Goal: Communication & Community: Ask a question

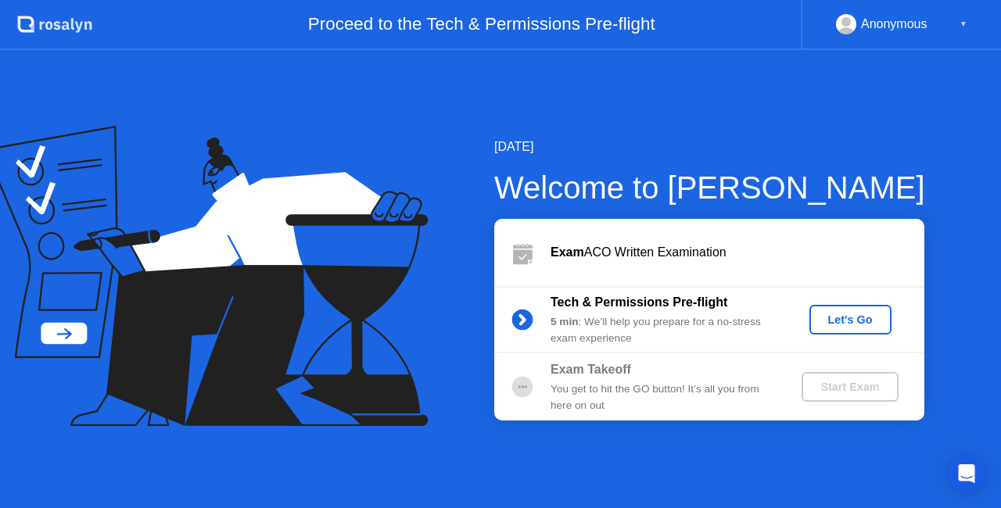
click at [846, 318] on div "Let's Go" at bounding box center [851, 320] width 70 height 13
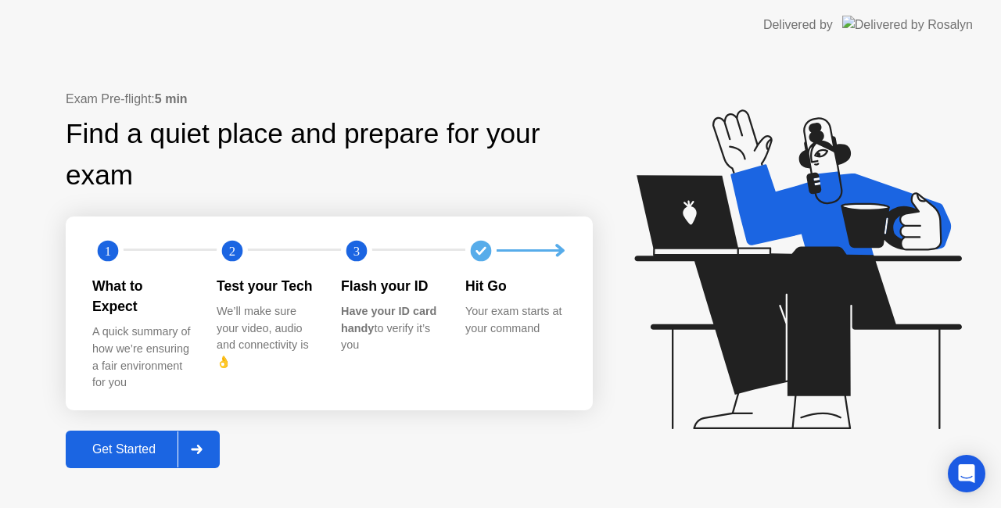
click at [160, 443] on div "Get Started" at bounding box center [123, 450] width 107 height 14
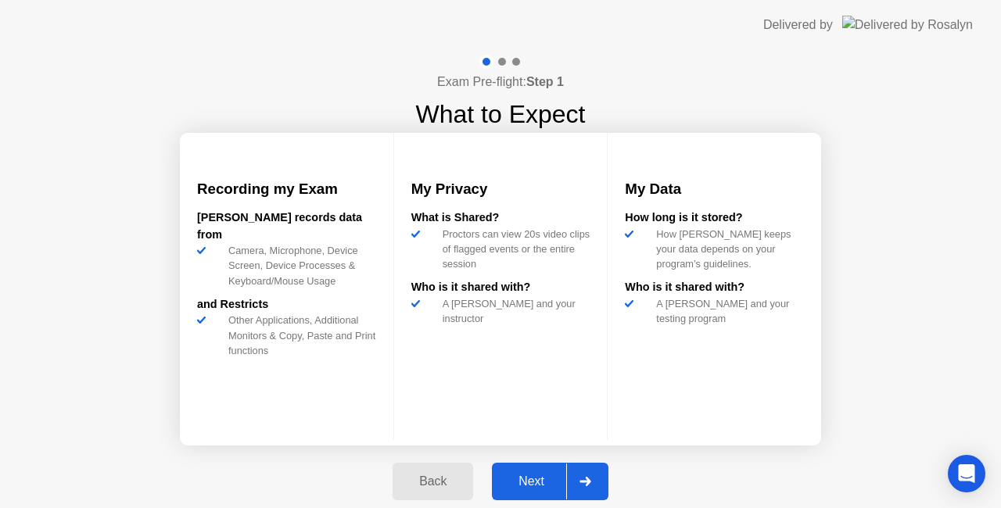
click at [515, 480] on div "Next" at bounding box center [532, 482] width 70 height 14
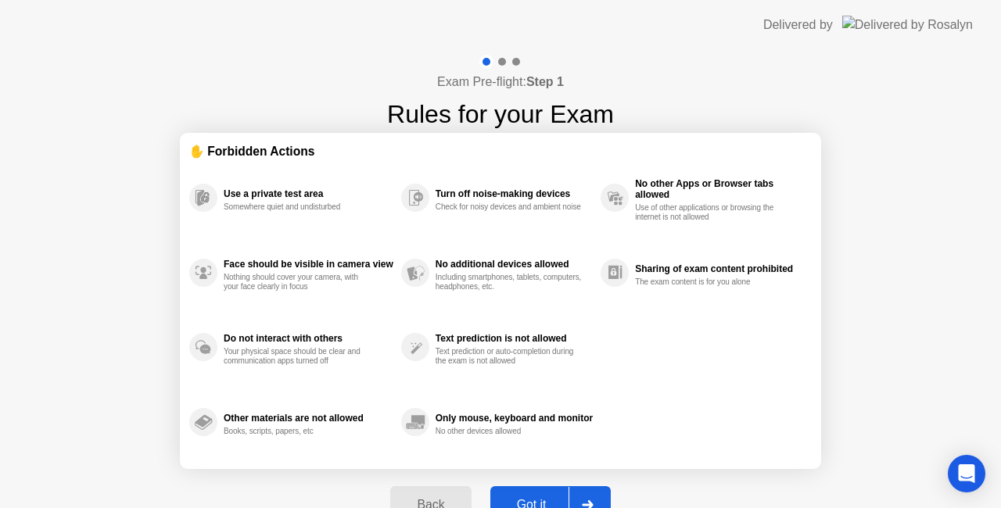
click at [560, 499] on div "Got it" at bounding box center [532, 505] width 74 height 14
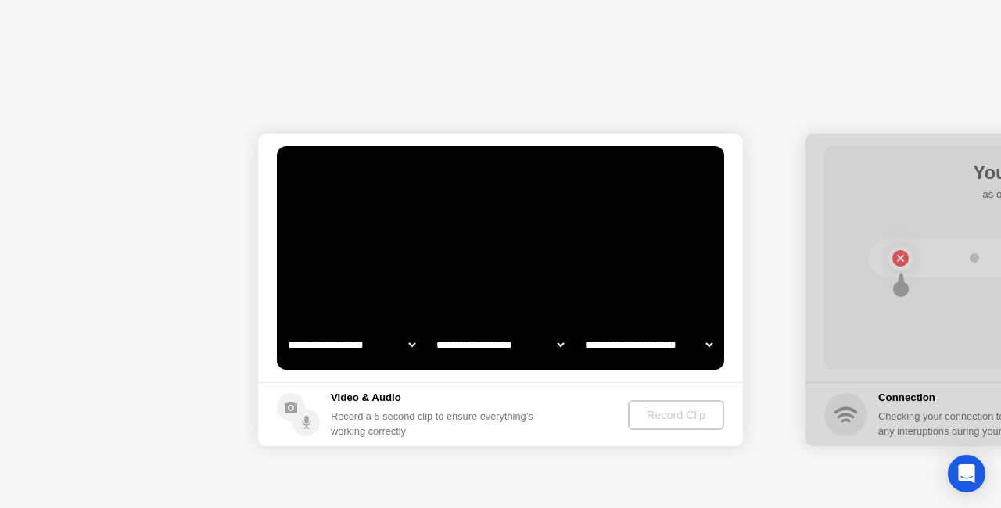
select select "**********"
select select "*******"
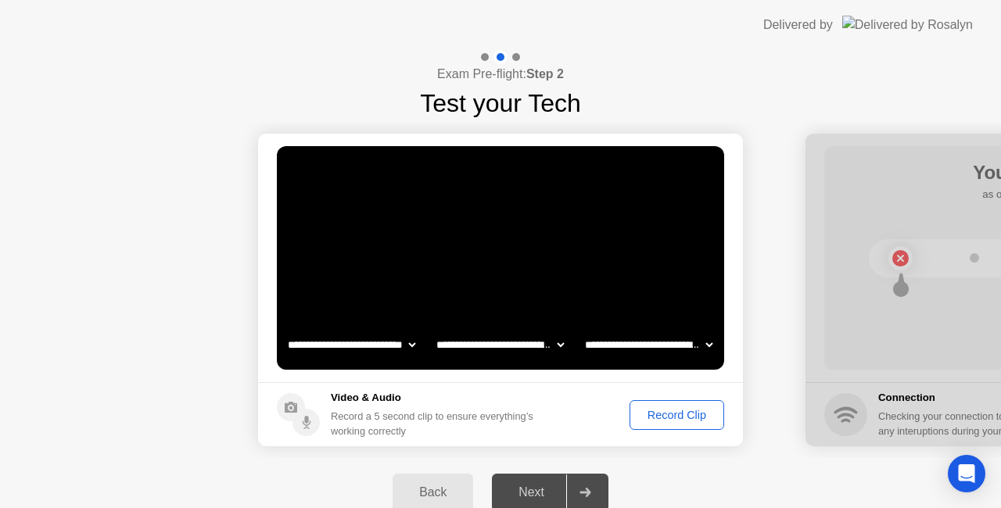
click at [671, 412] on div "Record Clip" at bounding box center [677, 415] width 84 height 13
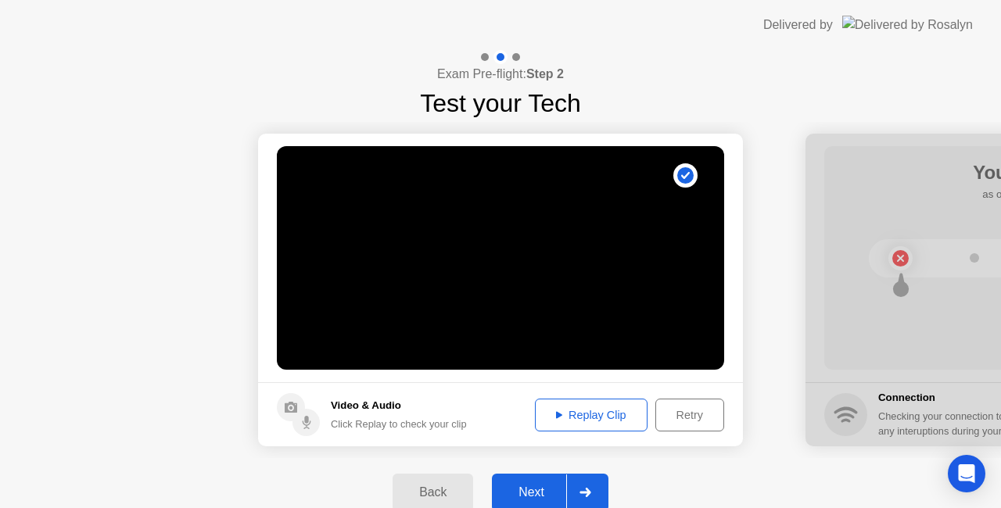
click at [594, 424] on button "Replay Clip" at bounding box center [591, 415] width 113 height 33
click at [587, 482] on div at bounding box center [585, 493] width 38 height 36
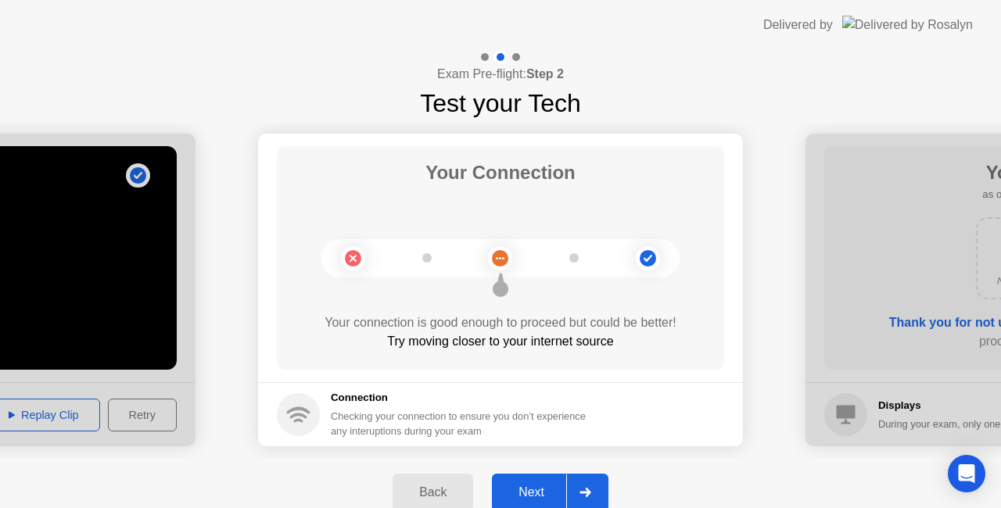
click at [587, 482] on div at bounding box center [585, 493] width 38 height 36
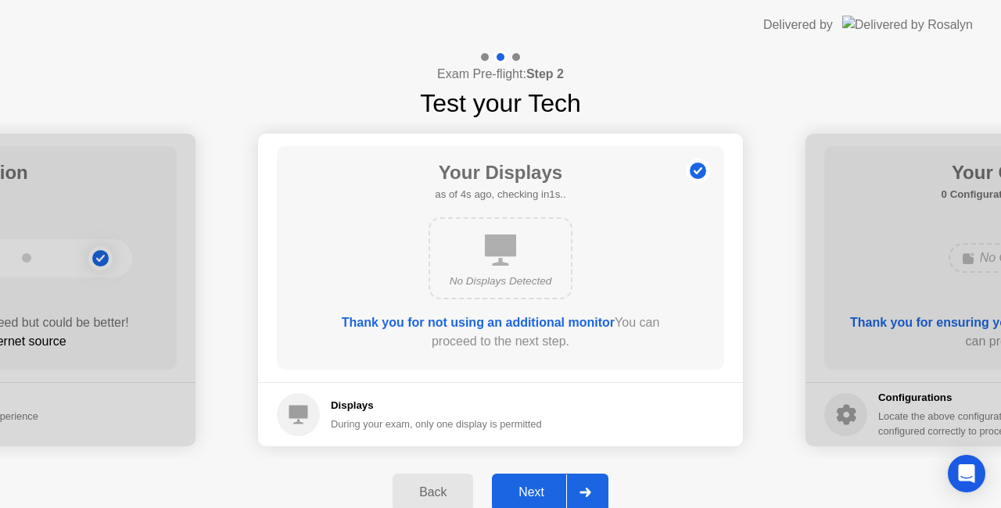
click at [587, 482] on div at bounding box center [585, 493] width 38 height 36
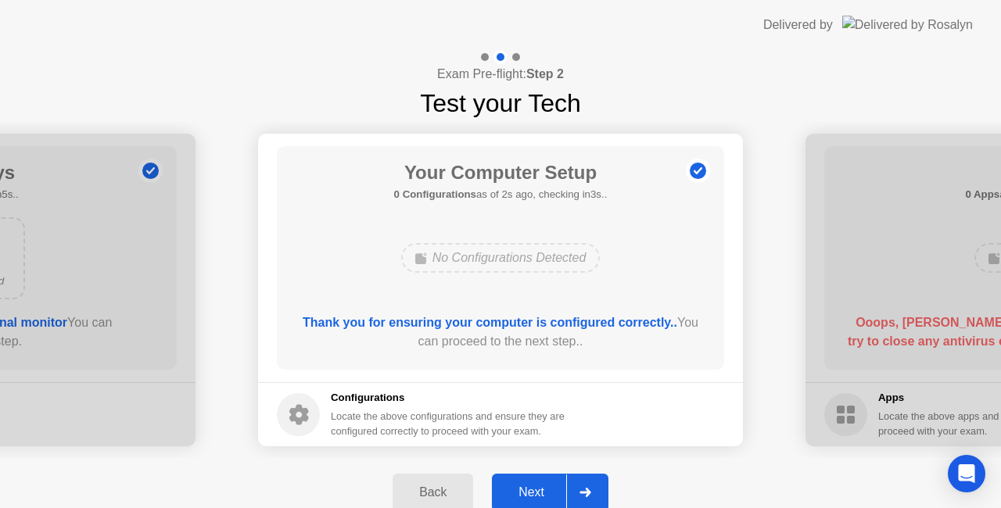
click at [587, 482] on div at bounding box center [585, 493] width 38 height 36
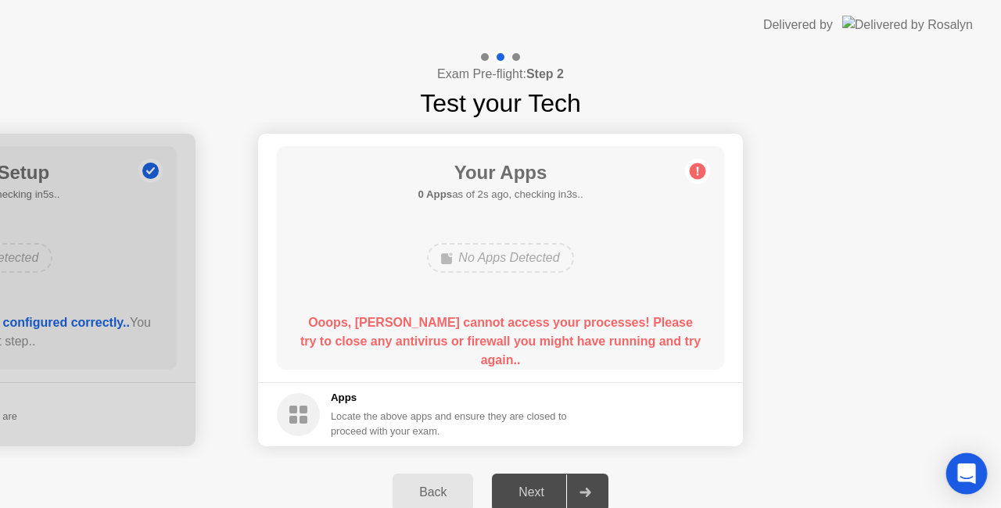
click at [965, 458] on div "Open Intercom Messenger" at bounding box center [966, 474] width 41 height 41
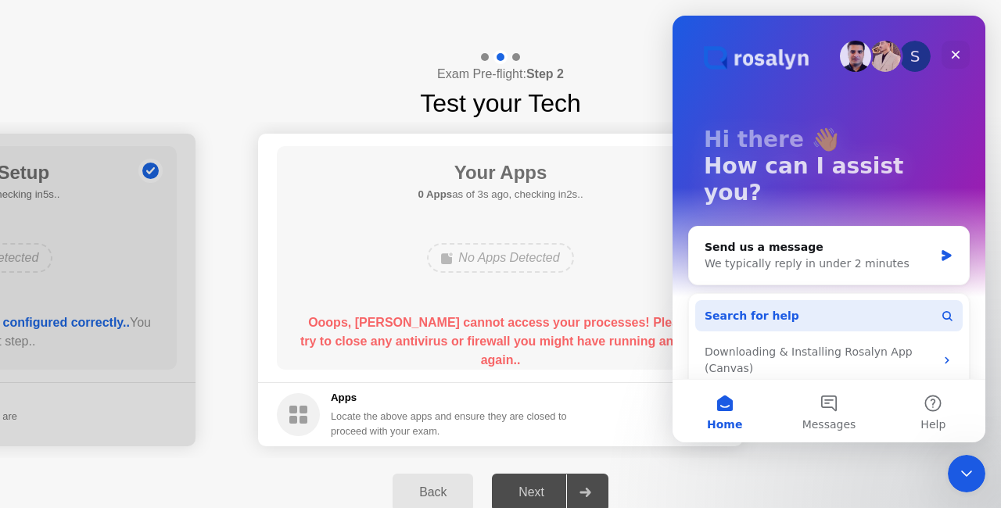
scroll to position [94, 0]
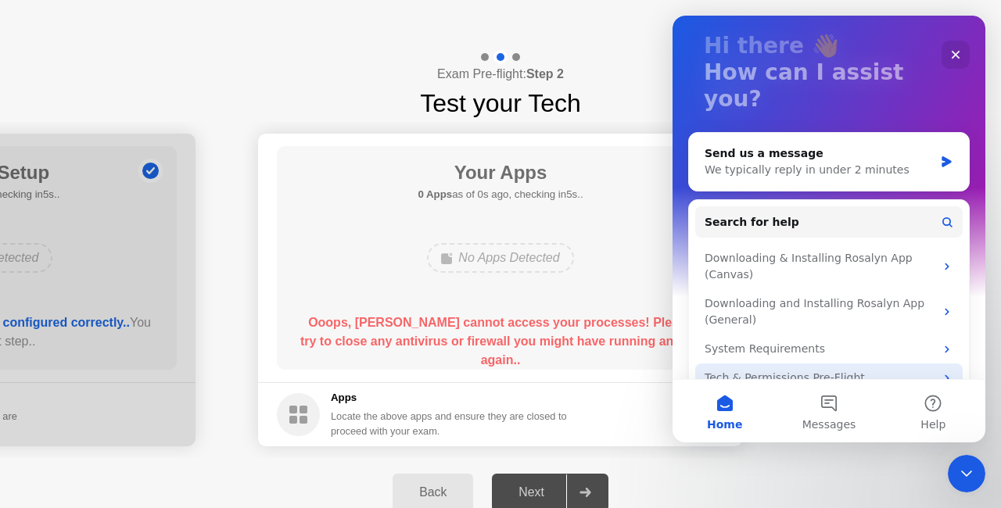
click at [874, 364] on div "Tech & Permissions Pre-Flight" at bounding box center [828, 378] width 267 height 29
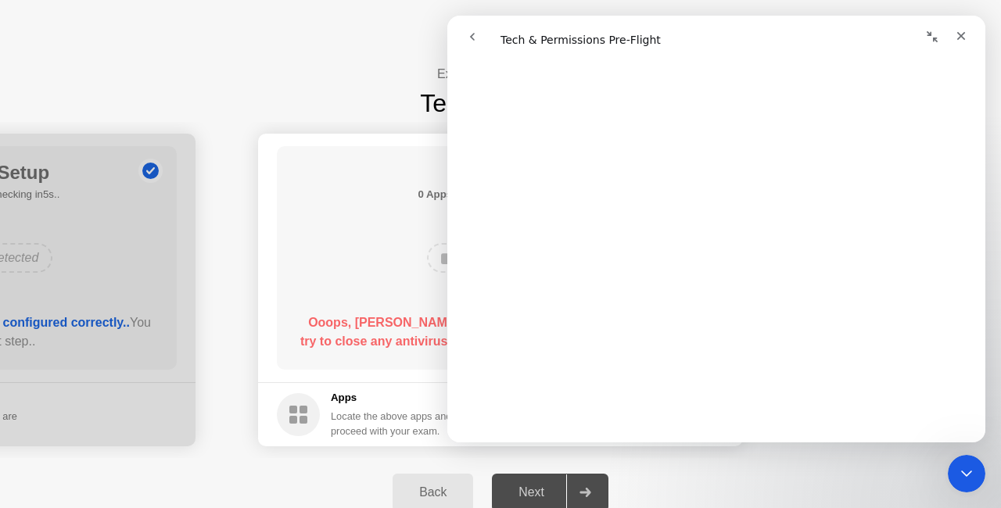
scroll to position [1173, 0]
click at [968, 31] on div "Close" at bounding box center [961, 36] width 28 height 28
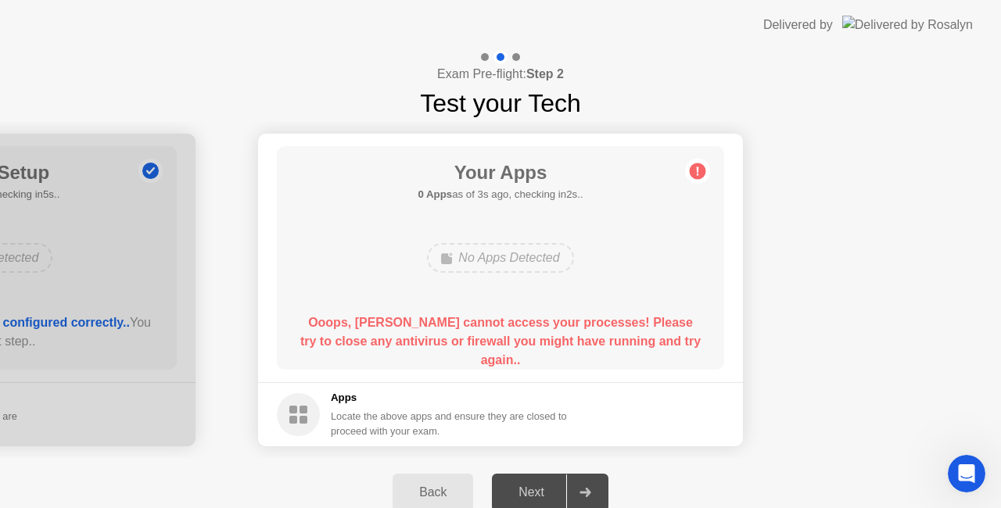
scroll to position [0, 0]
click at [413, 486] on div "Back" at bounding box center [432, 493] width 71 height 14
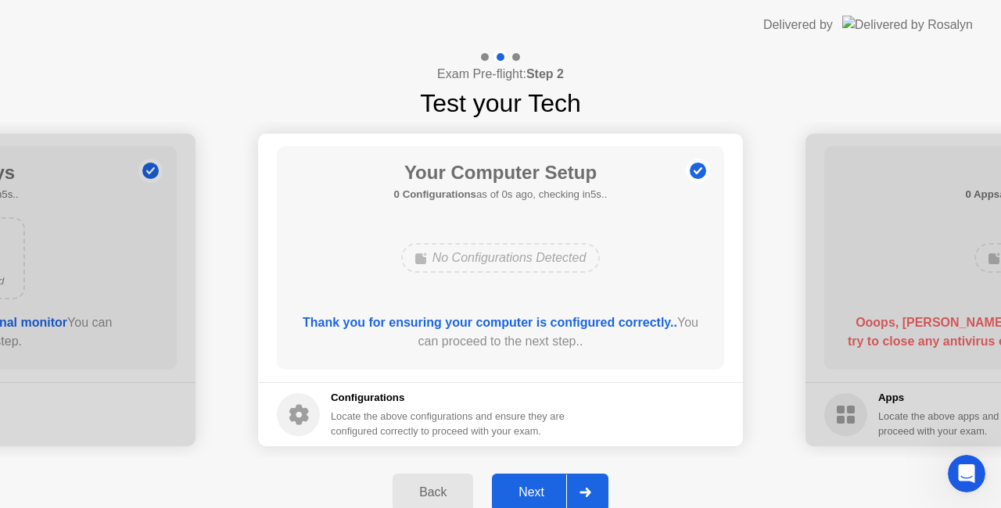
click at [410, 486] on div "Back" at bounding box center [432, 493] width 71 height 14
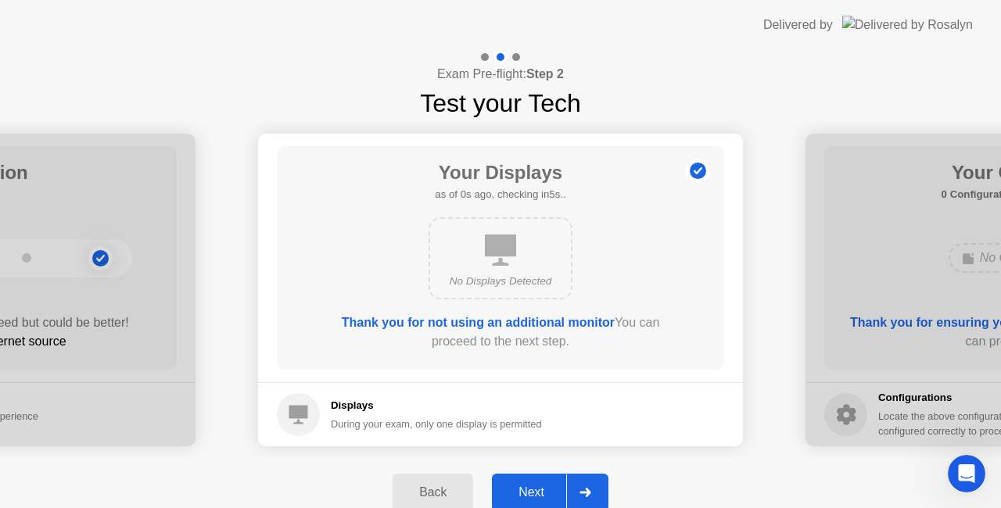
click at [410, 486] on div "Back" at bounding box center [432, 493] width 71 height 14
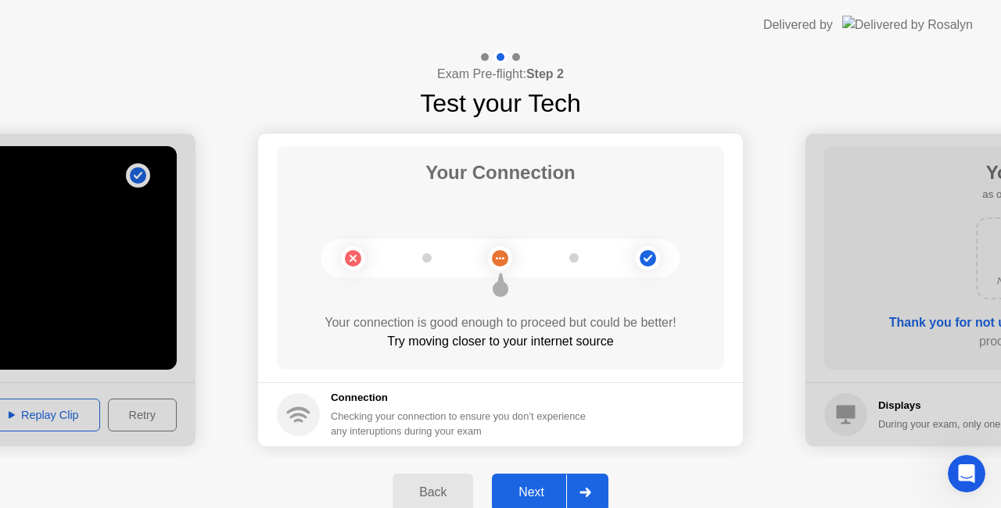
click at [410, 486] on div "Back" at bounding box center [432, 493] width 71 height 14
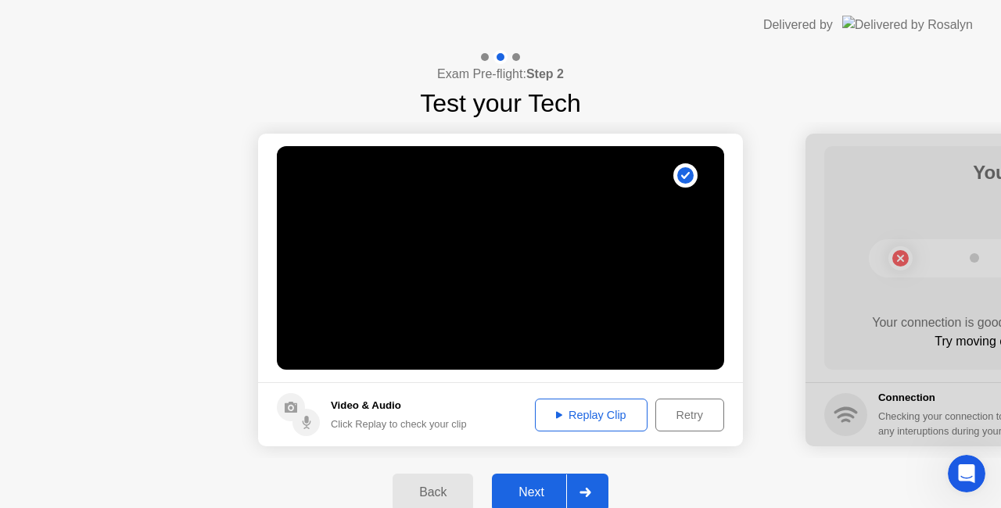
click at [342, 405] on h5 "Video & Audio" at bounding box center [399, 406] width 136 height 16
click at [508, 244] on video at bounding box center [500, 258] width 447 height 224
click at [584, 416] on div "Replay Clip" at bounding box center [591, 415] width 102 height 13
click at [385, 407] on h5 "Video & Audio" at bounding box center [399, 406] width 136 height 16
click at [964, 477] on icon "Open Intercom Messenger" at bounding box center [965, 472] width 26 height 26
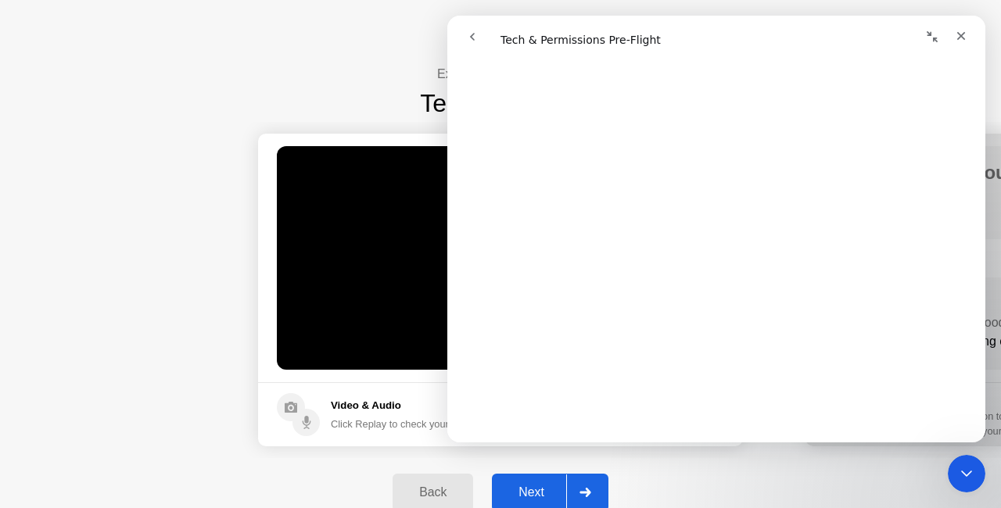
scroll to position [2076, 0]
click at [962, 30] on icon "Close" at bounding box center [961, 36] width 13 height 13
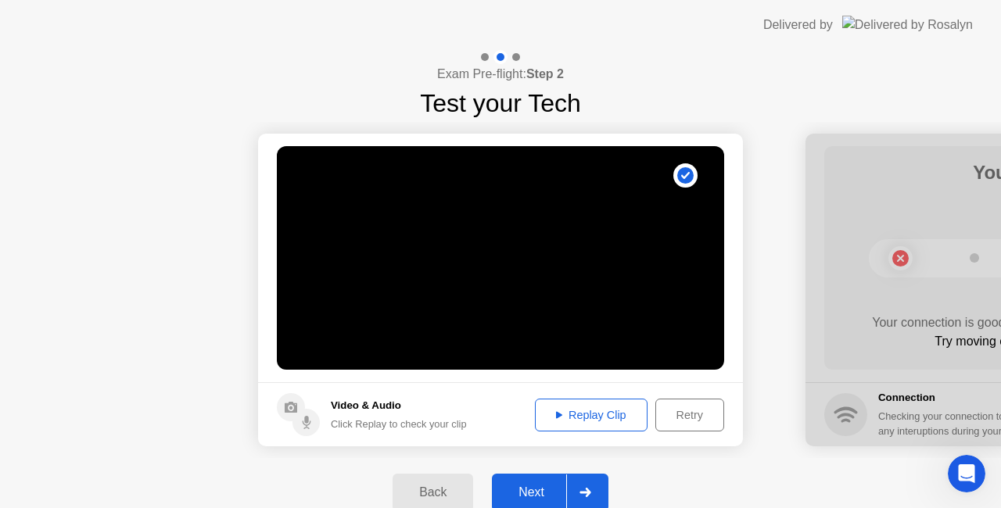
click at [544, 490] on div "Next" at bounding box center [532, 493] width 70 height 14
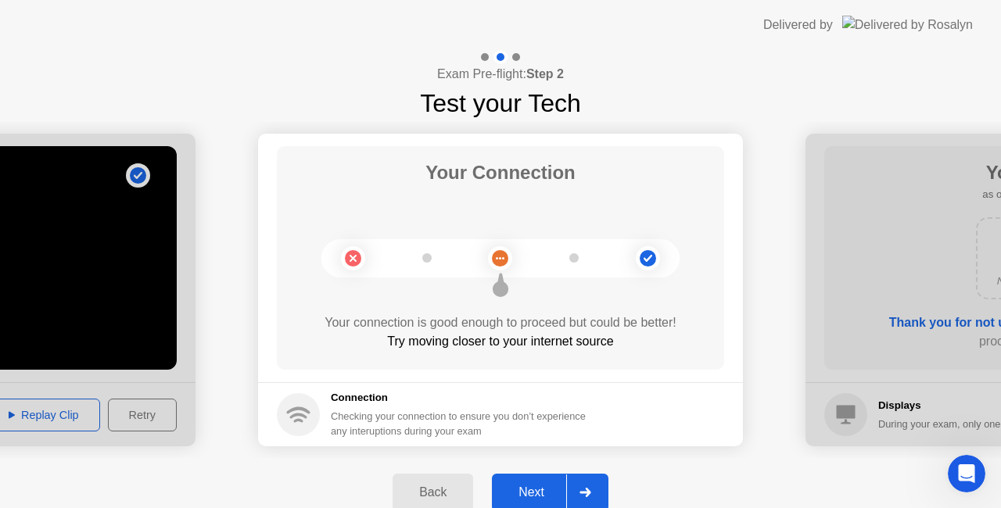
click at [535, 486] on div "Next" at bounding box center [532, 493] width 70 height 14
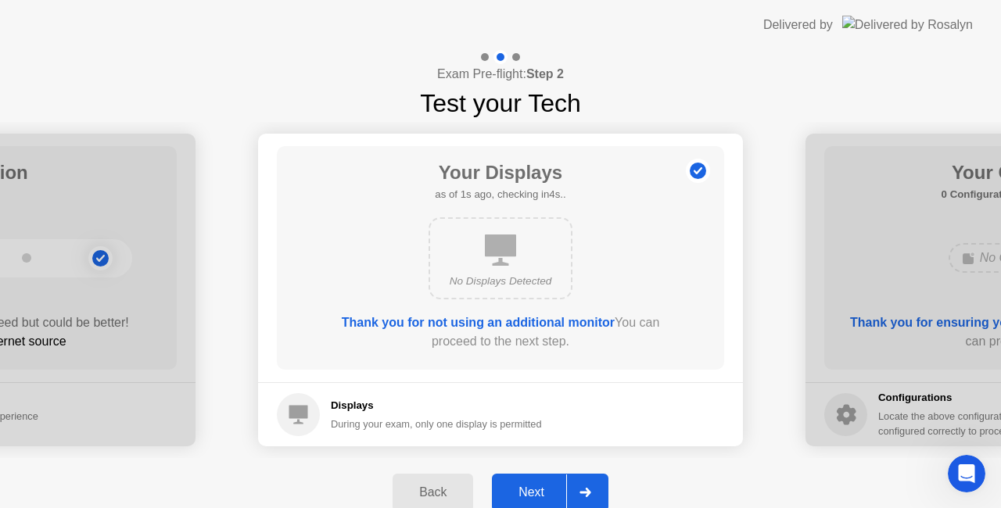
click at [540, 486] on div "Next" at bounding box center [532, 493] width 70 height 14
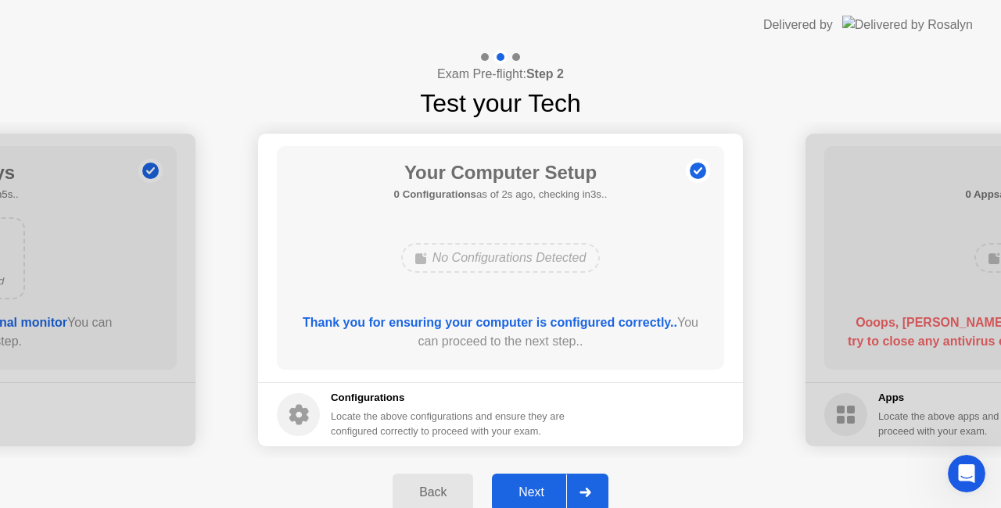
click at [540, 486] on div "Next" at bounding box center [532, 493] width 70 height 14
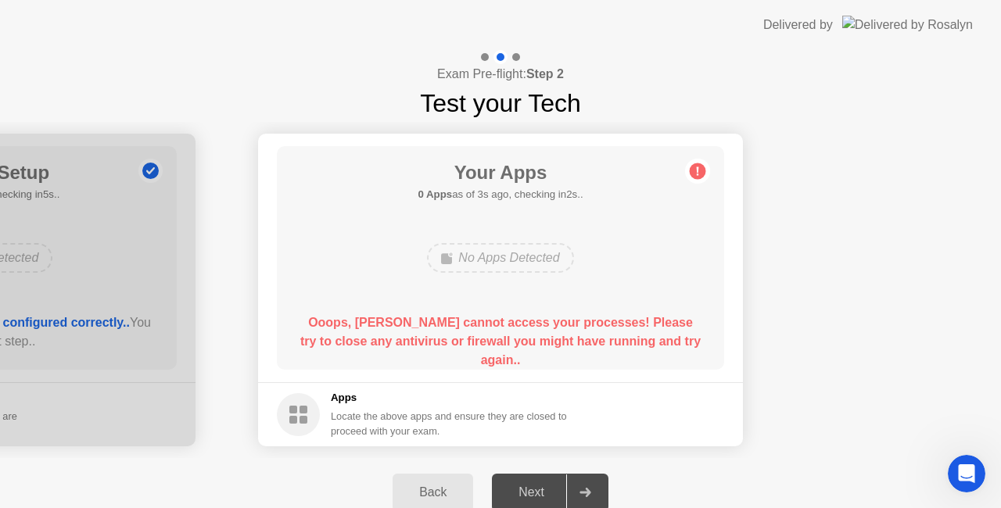
drag, startPoint x: 304, startPoint y: 419, endPoint x: 308, endPoint y: 410, distance: 10.2
click at [308, 410] on icon at bounding box center [298, 414] width 43 height 43
click at [380, 411] on div "Locate the above apps and ensure they are closed to proceed with your exam." at bounding box center [449, 424] width 237 height 30
click at [963, 462] on icon "Open Intercom Messenger" at bounding box center [965, 472] width 26 height 26
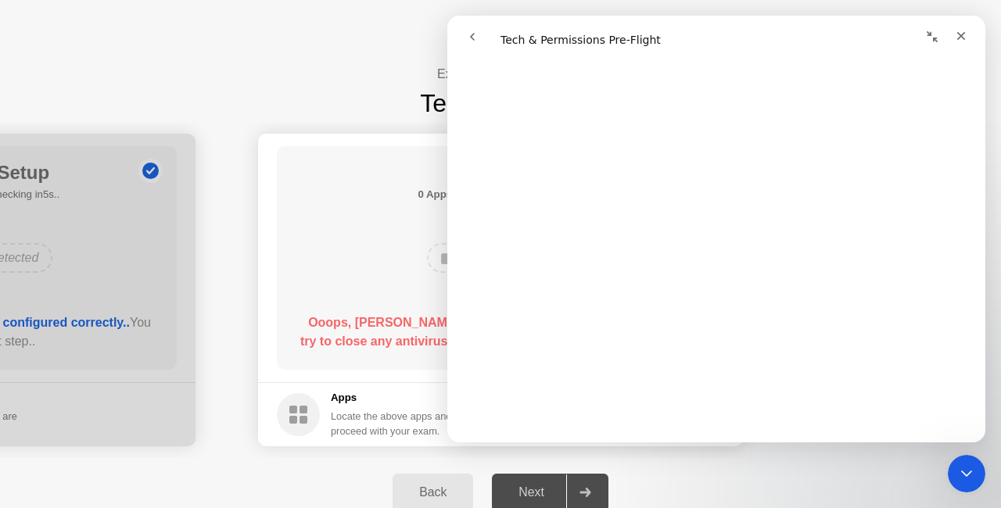
scroll to position [0, 0]
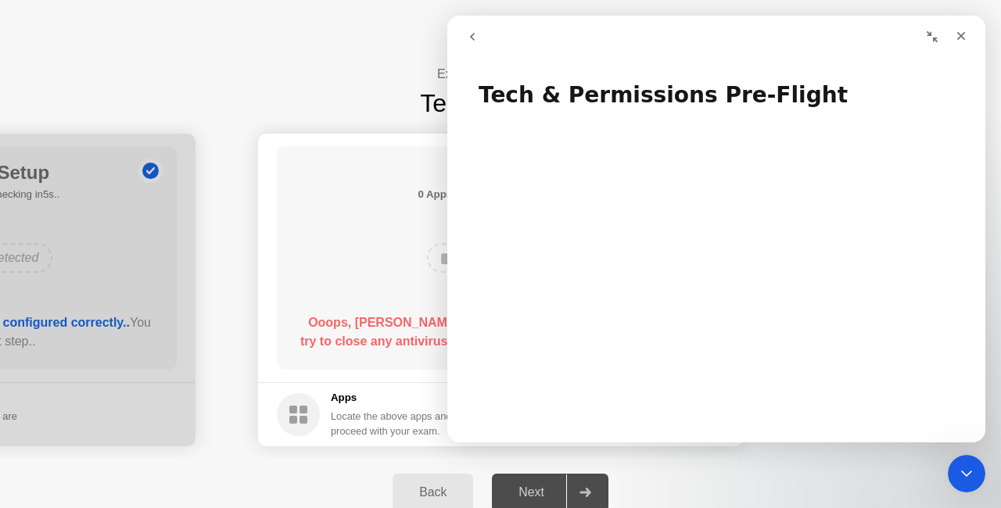
click at [474, 43] on button "go back" at bounding box center [472, 37] width 30 height 30
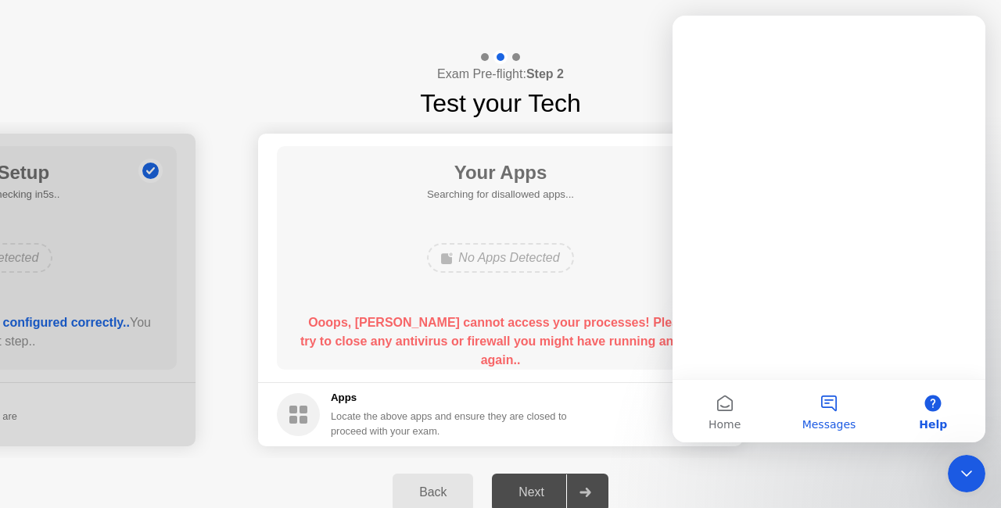
click at [844, 419] on span "Messages" at bounding box center [829, 424] width 54 height 11
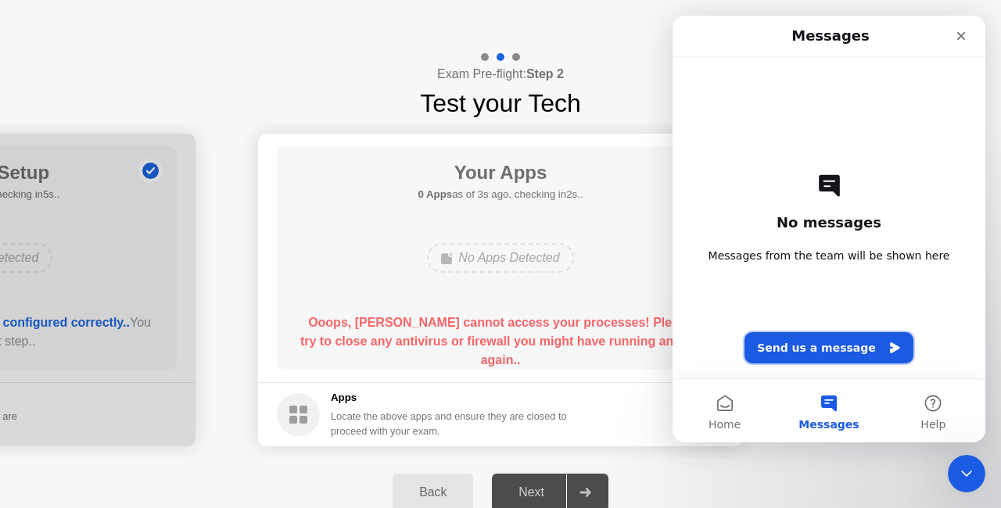
click at [837, 339] on button "Send us a message" at bounding box center [828, 347] width 169 height 31
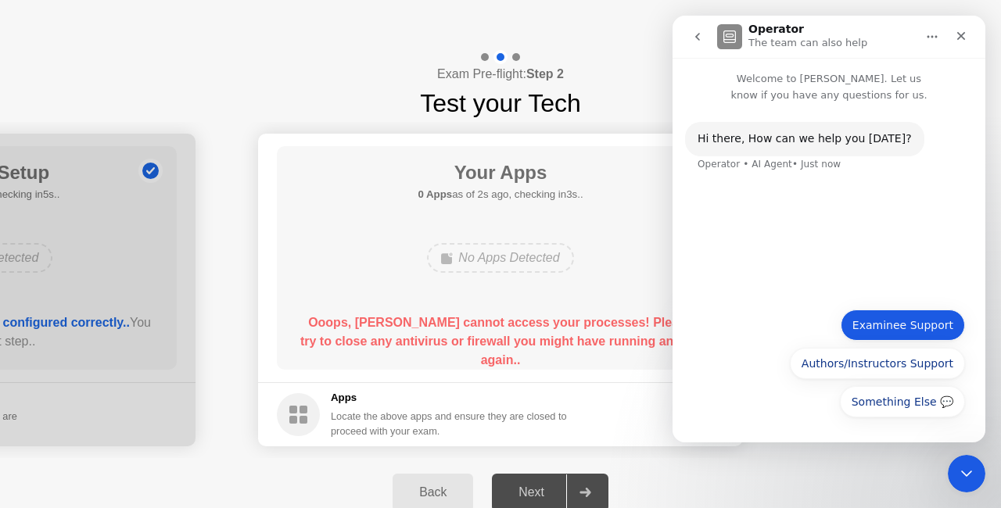
click at [898, 317] on button "Examinee Support" at bounding box center [903, 325] width 124 height 31
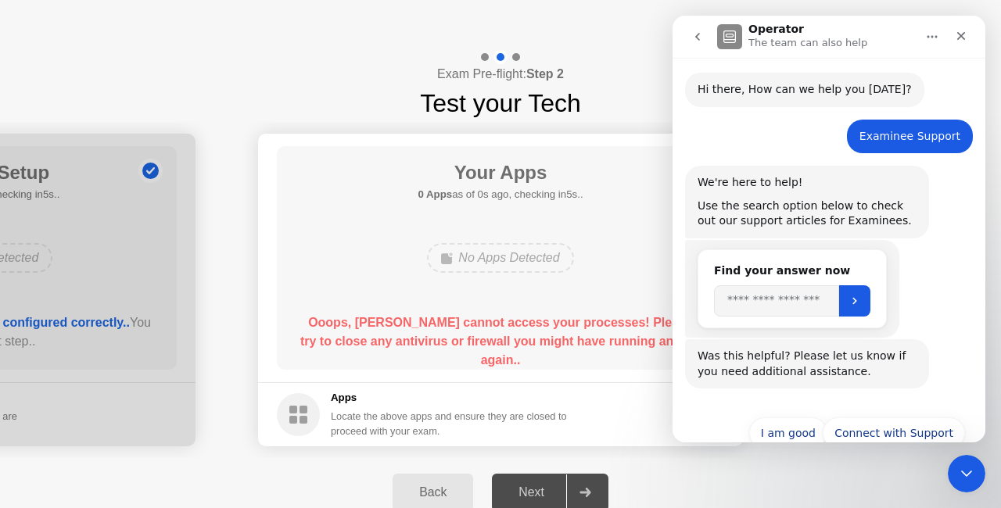
scroll to position [83, 0]
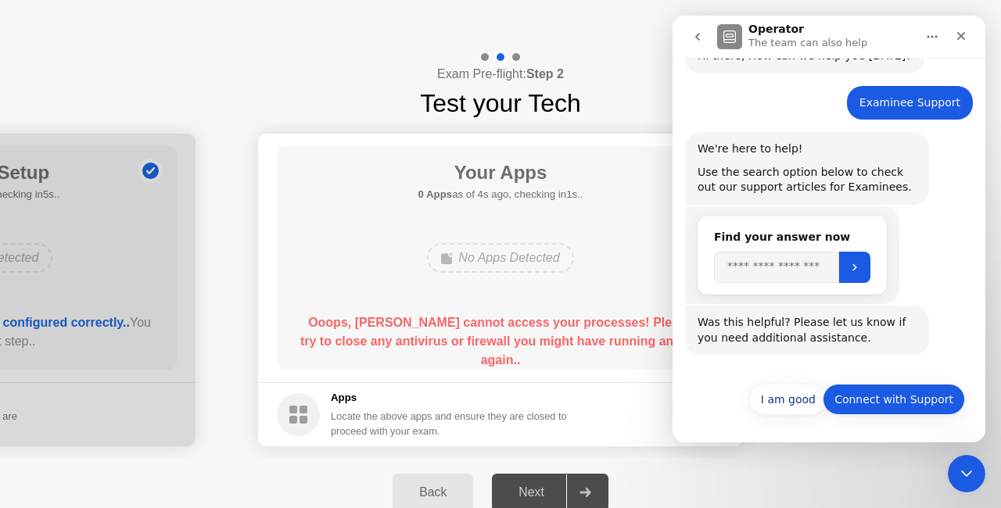
click at [877, 393] on button "Connect with Support" at bounding box center [894, 399] width 142 height 31
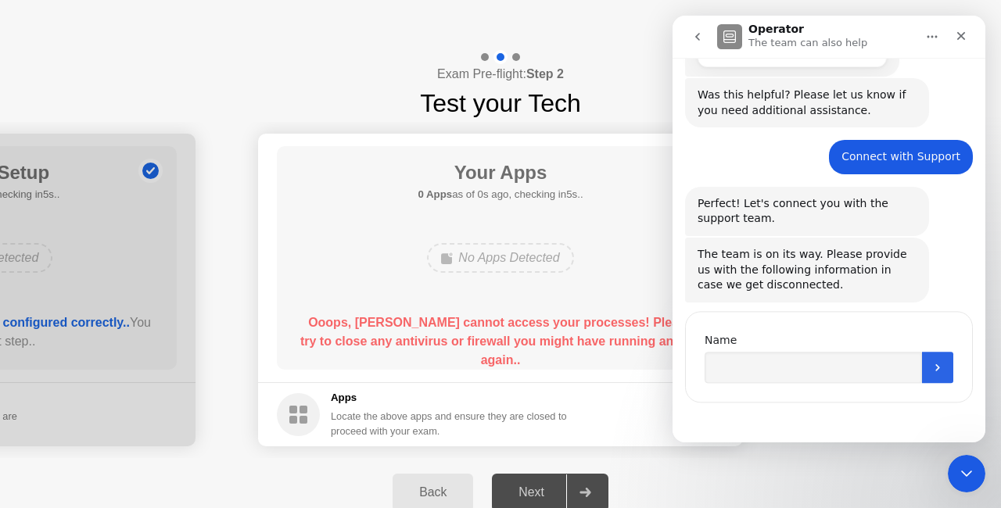
scroll to position [310, 0]
click at [801, 368] on input "Name" at bounding box center [813, 366] width 217 height 31
type input "*"
type input "**********"
click at [924, 373] on button "Submit" at bounding box center [937, 366] width 31 height 31
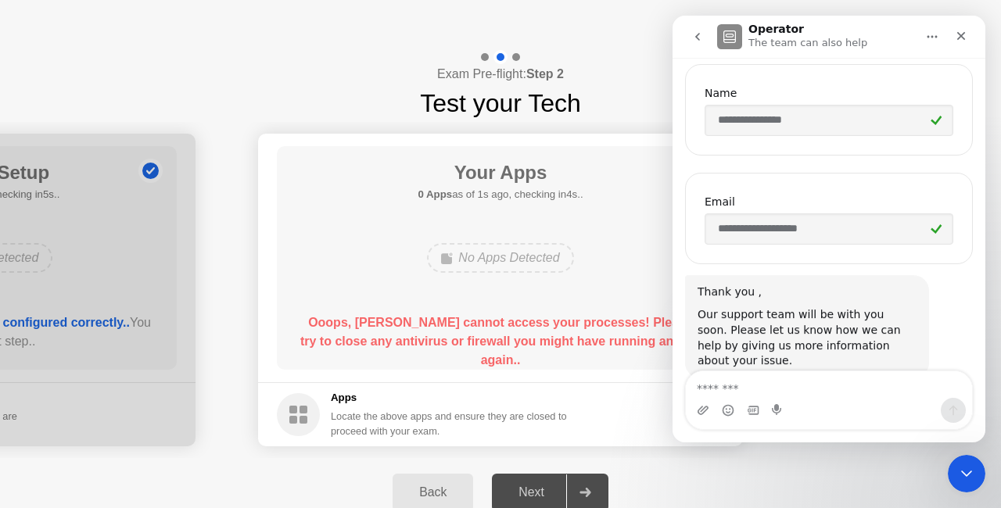
scroll to position [579, 0]
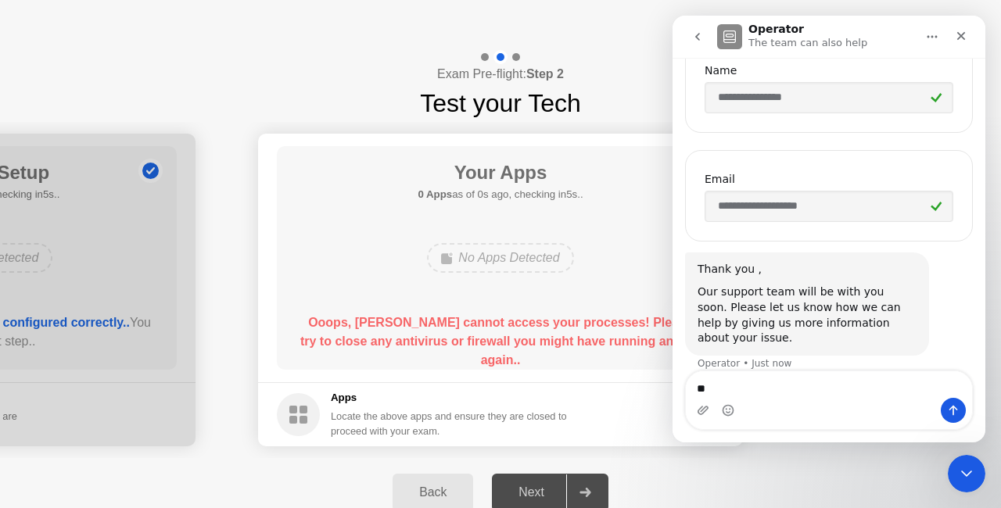
type textarea "*"
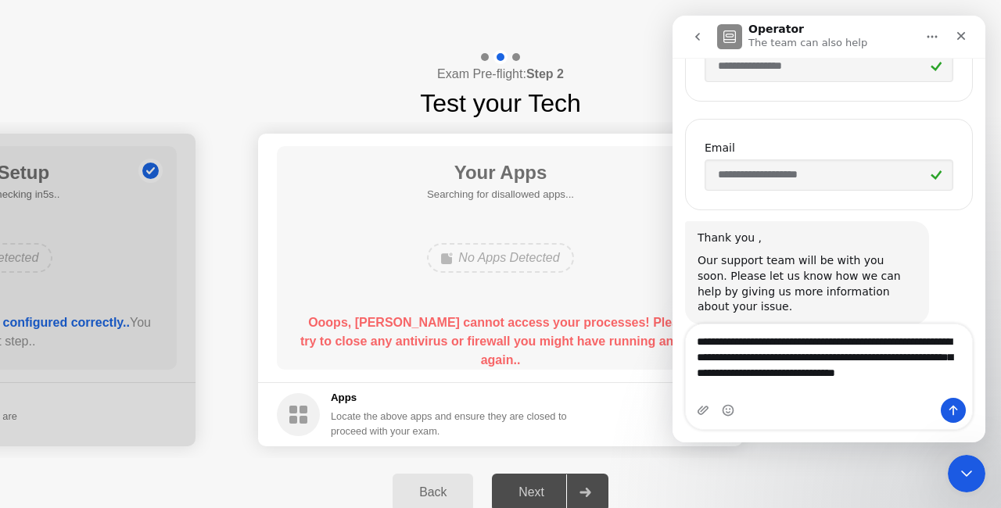
scroll to position [626, 0]
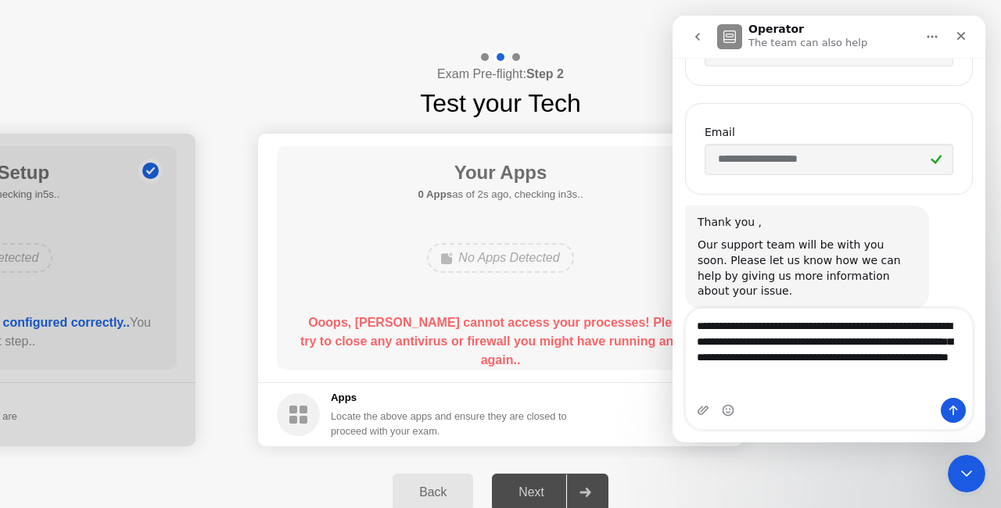
click at [700, 360] on textarea "**********" at bounding box center [829, 346] width 287 height 74
click at [837, 382] on textarea "**********" at bounding box center [829, 346] width 287 height 74
click at [902, 382] on textarea "**********" at bounding box center [829, 346] width 287 height 74
click at [923, 382] on textarea "**********" at bounding box center [829, 346] width 287 height 74
click at [830, 382] on textarea "**********" at bounding box center [829, 346] width 287 height 74
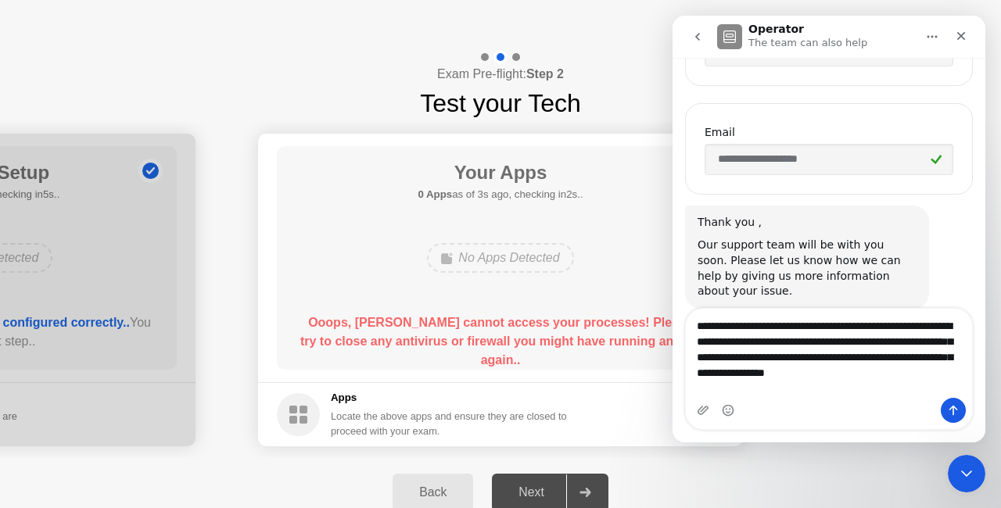
type textarea "**********"
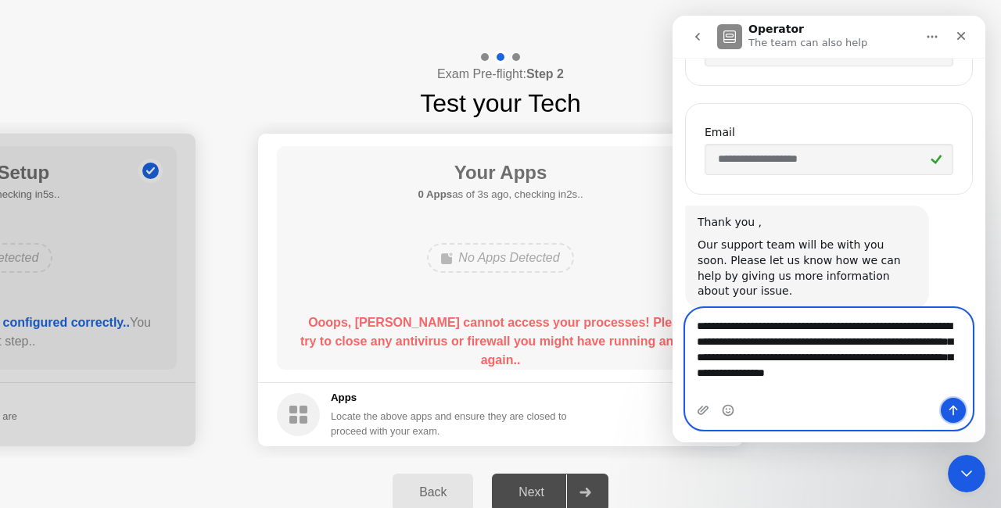
click at [949, 421] on button "Send a message…" at bounding box center [953, 410] width 25 height 25
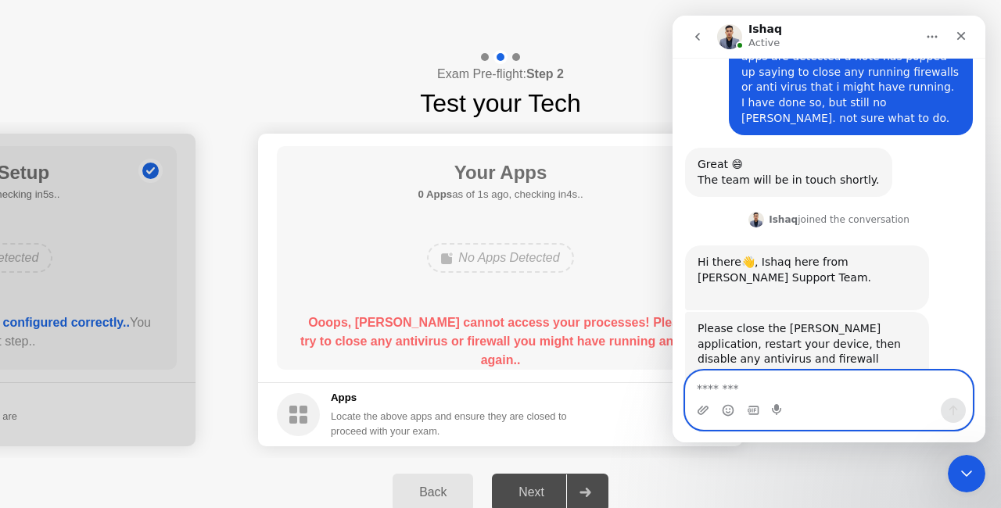
scroll to position [944, 0]
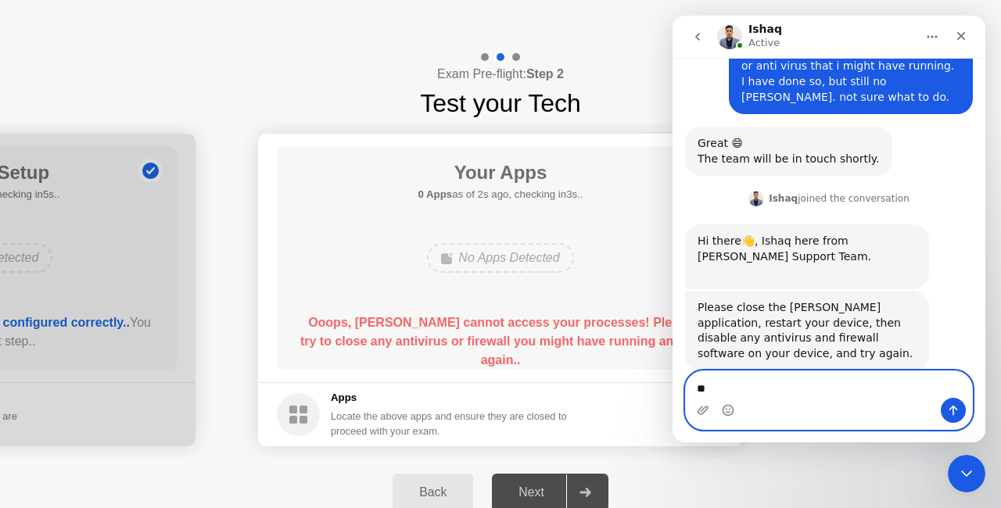
type textarea "*"
type textarea "**"
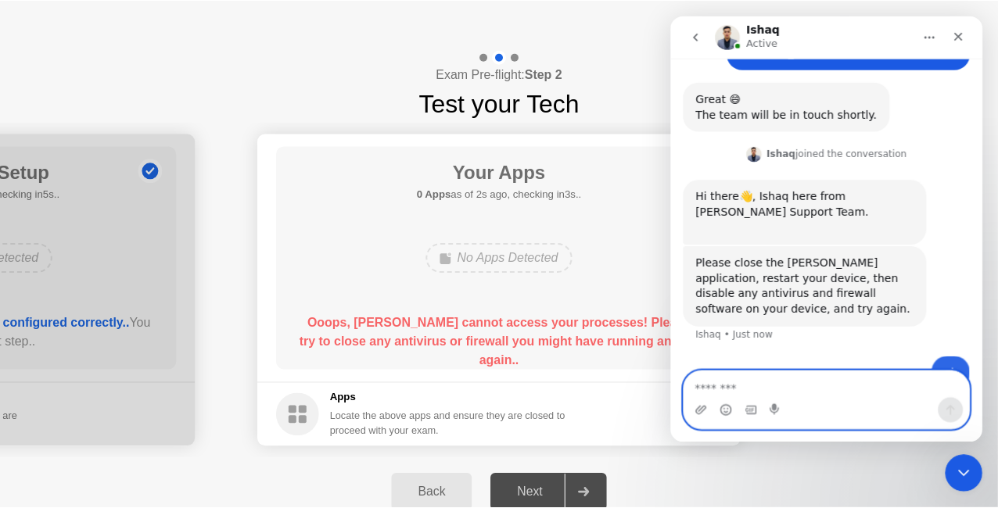
scroll to position [991, 0]
